Goal: Task Accomplishment & Management: Use online tool/utility

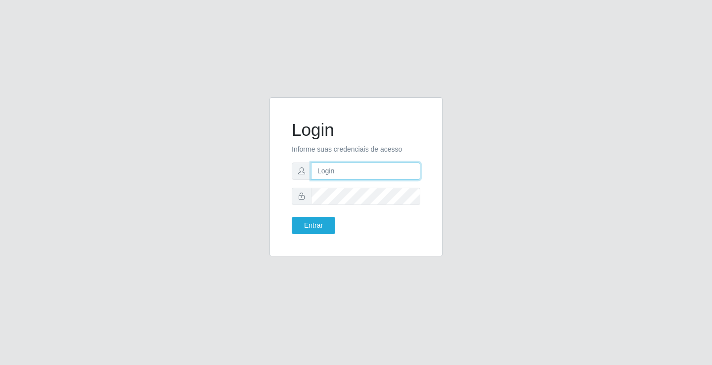
click at [324, 178] on input "text" at bounding box center [365, 171] width 109 height 17
type input "[EMAIL_ADDRESS][DOMAIN_NAME]"
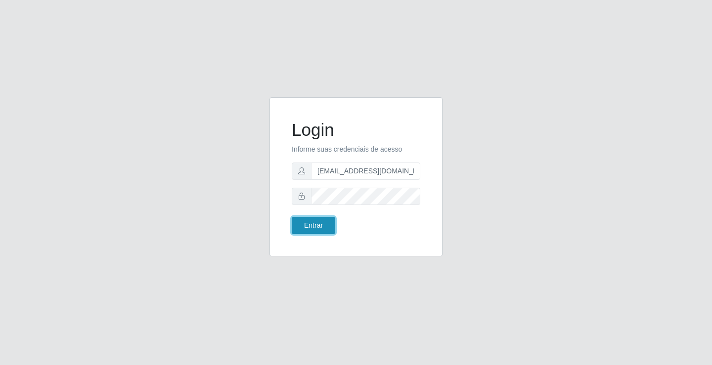
click at [324, 222] on button "Entrar" at bounding box center [314, 225] width 44 height 17
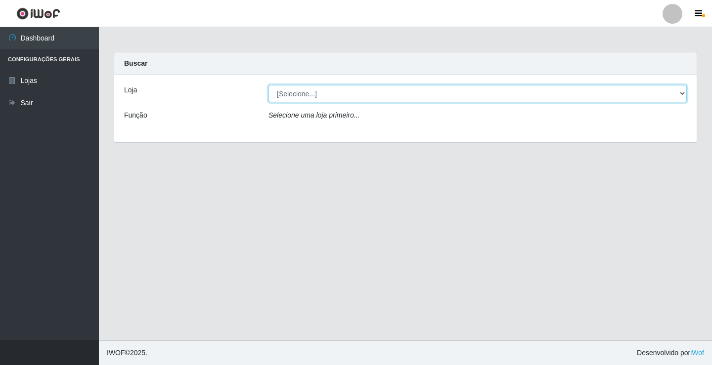
click at [383, 101] on select "[Selecione...] Rede Potiguar 5 - Extremoz" at bounding box center [478, 93] width 418 height 17
select select "79"
click at [269, 85] on select "[Selecione...] Rede Potiguar 5 - Extremoz" at bounding box center [478, 93] width 418 height 17
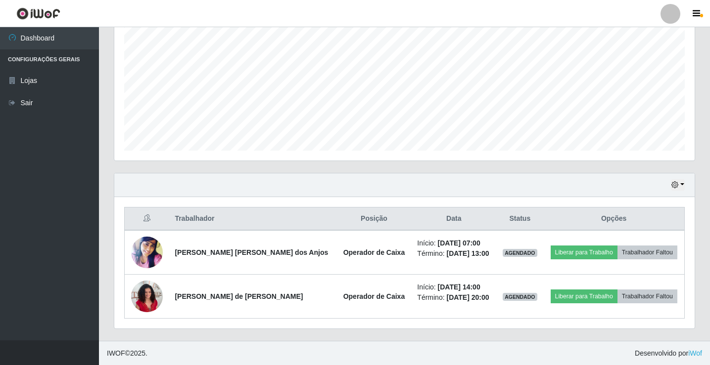
scroll to position [203, 0]
